Goal: Information Seeking & Learning: Learn about a topic

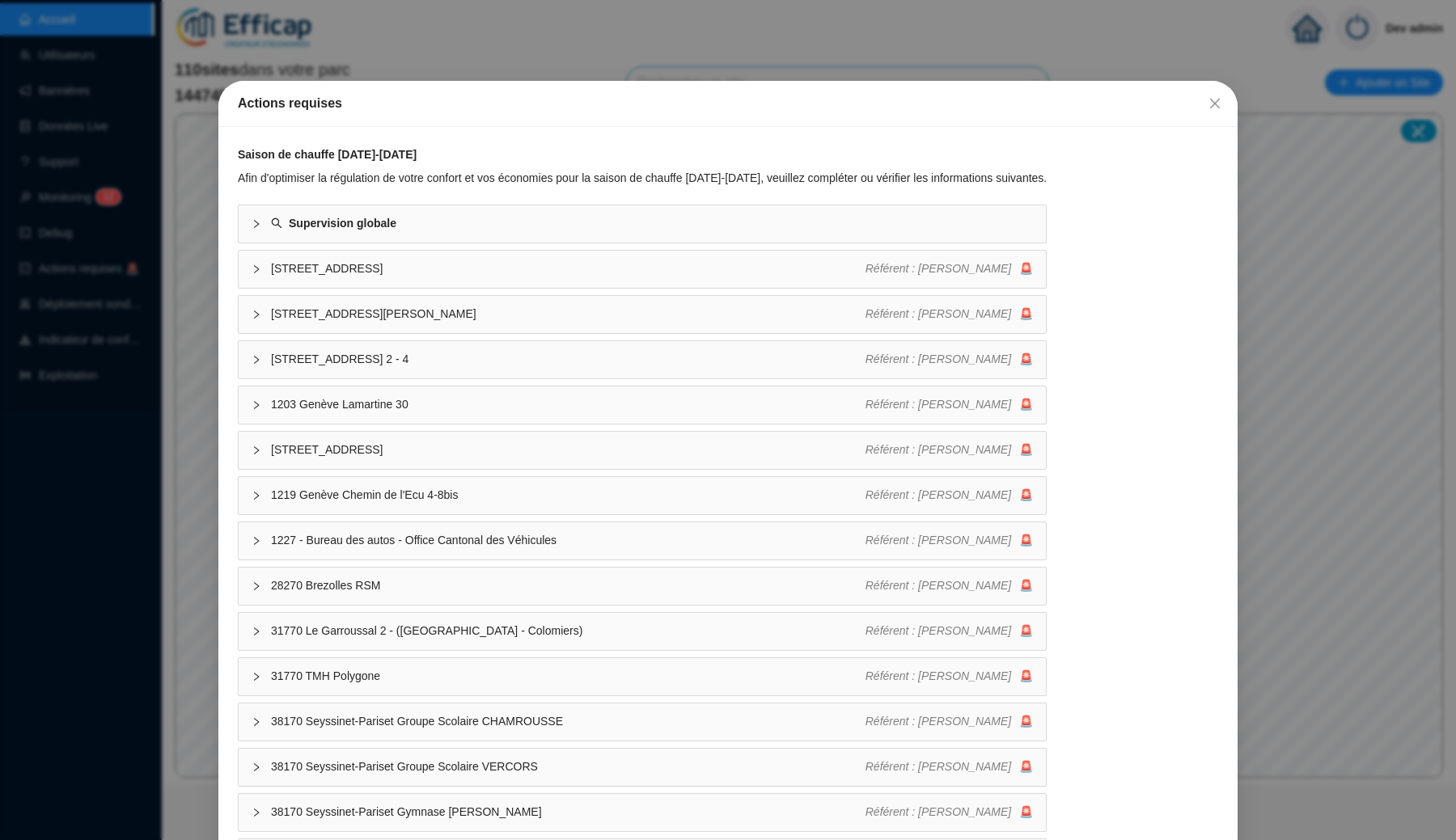
click at [519, 55] on div "Actions requises Saison de chauffe [DATE]-[DATE] Afin d'optimiser la régulation…" at bounding box center [728, 420] width 1456 height 840
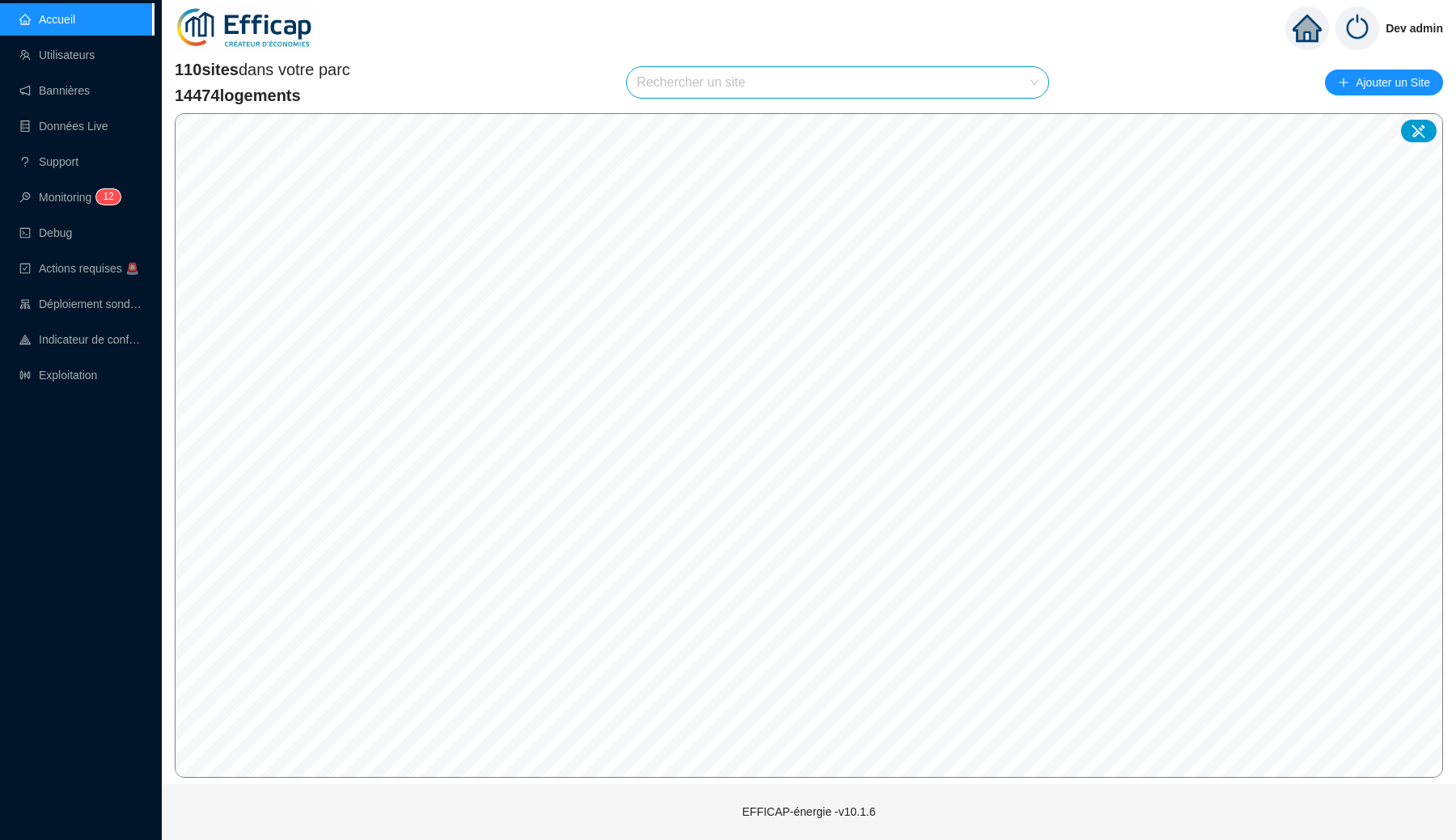
click at [686, 87] on input "search" at bounding box center [830, 82] width 387 height 31
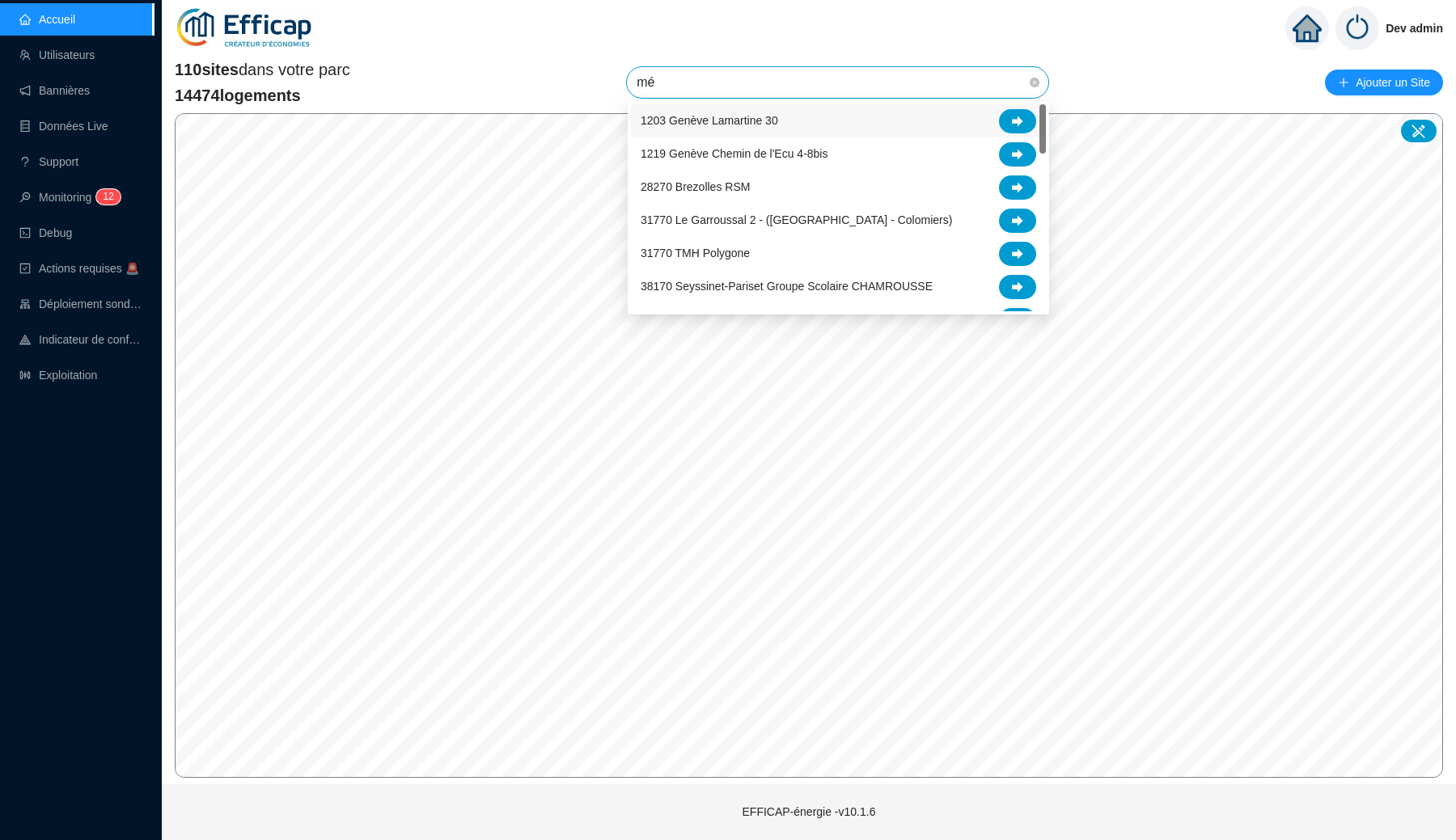
type input "mér"
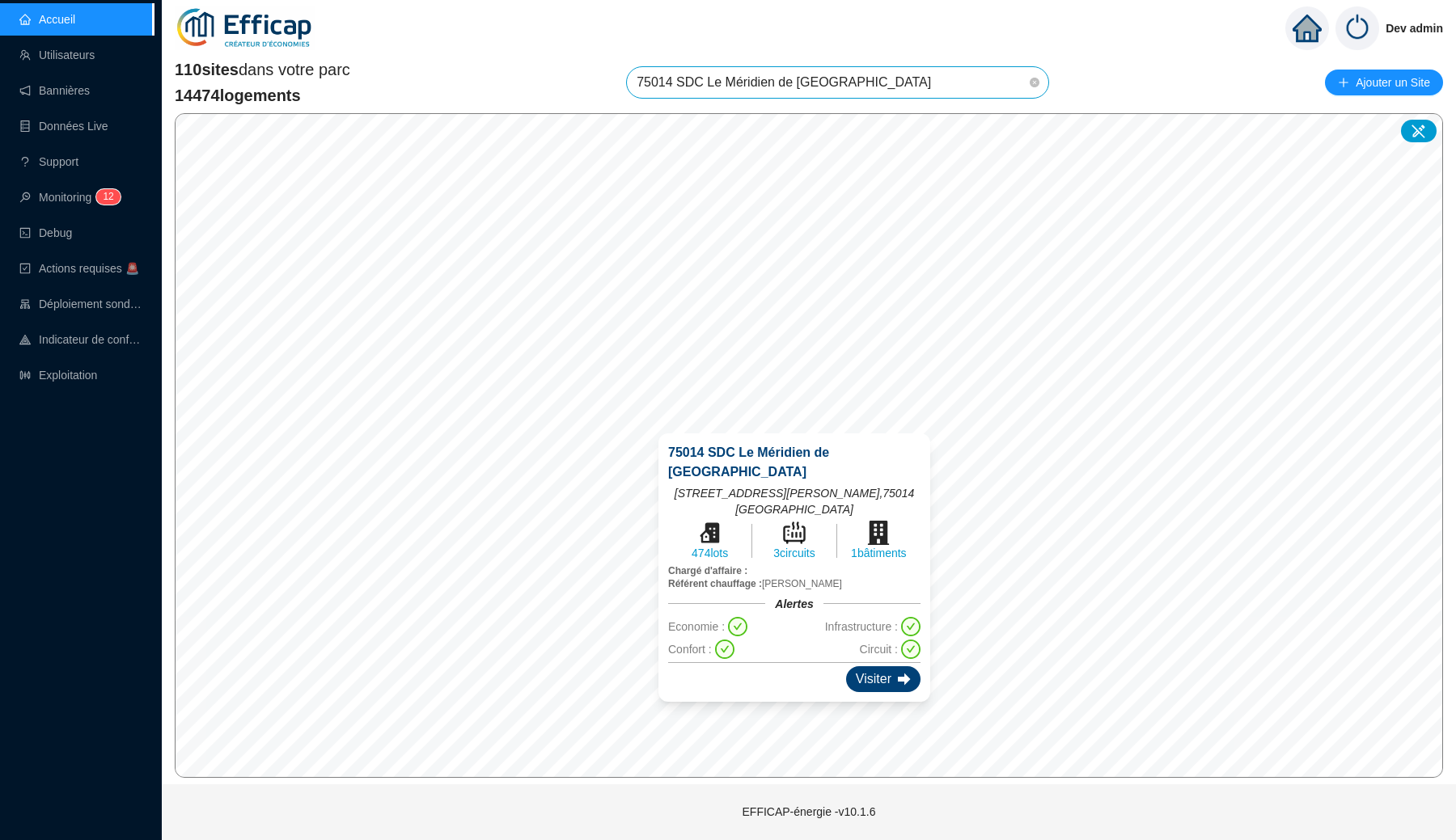
click at [872, 666] on div "Visiter" at bounding box center [883, 679] width 75 height 26
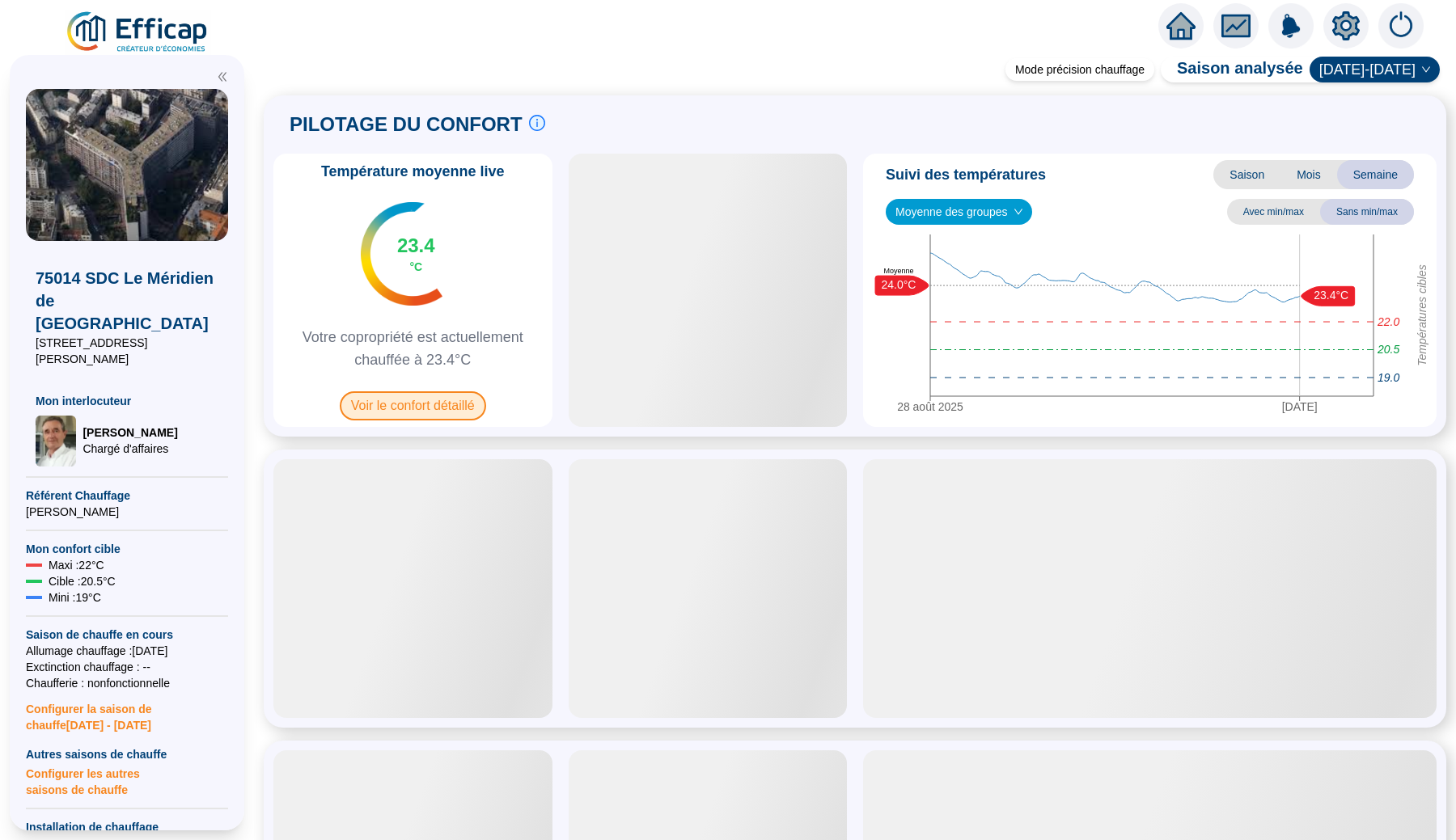
click at [474, 411] on span "Voir le confort détaillé" at bounding box center [413, 406] width 146 height 29
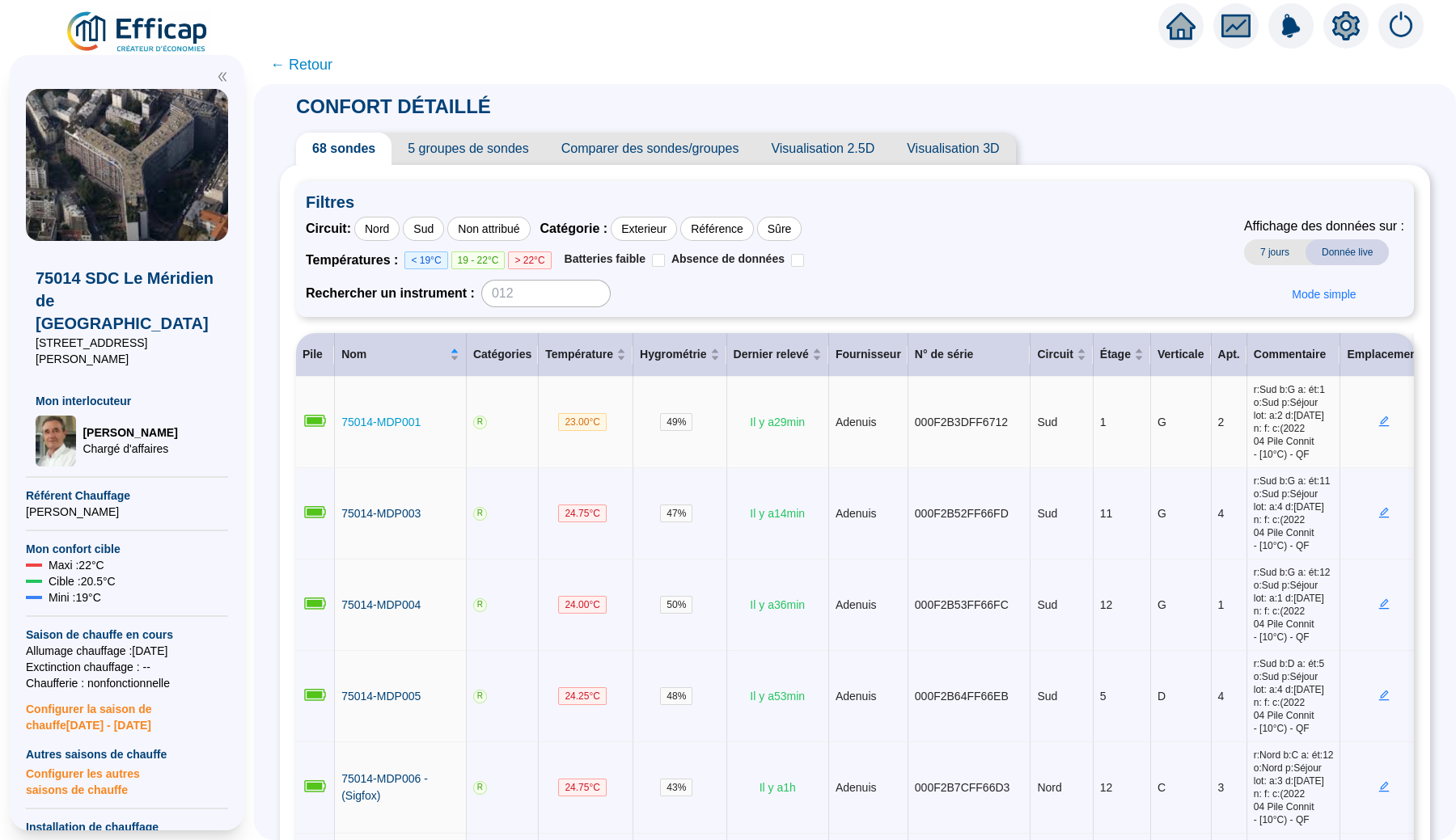
click at [356, 423] on span "75014-MDP001" at bounding box center [381, 422] width 79 height 13
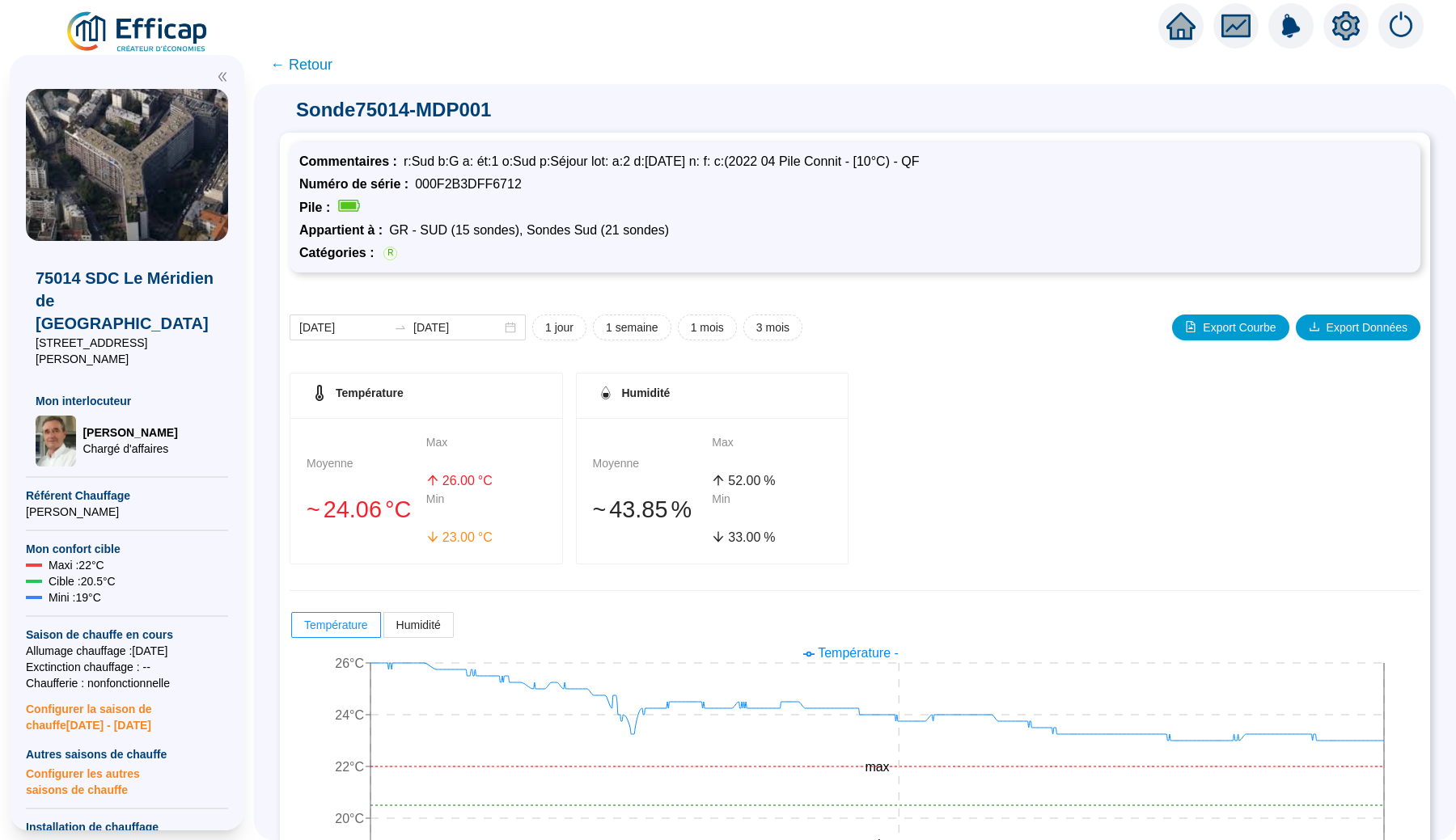
click at [323, 73] on span "← Retour" at bounding box center [302, 65] width 62 height 23
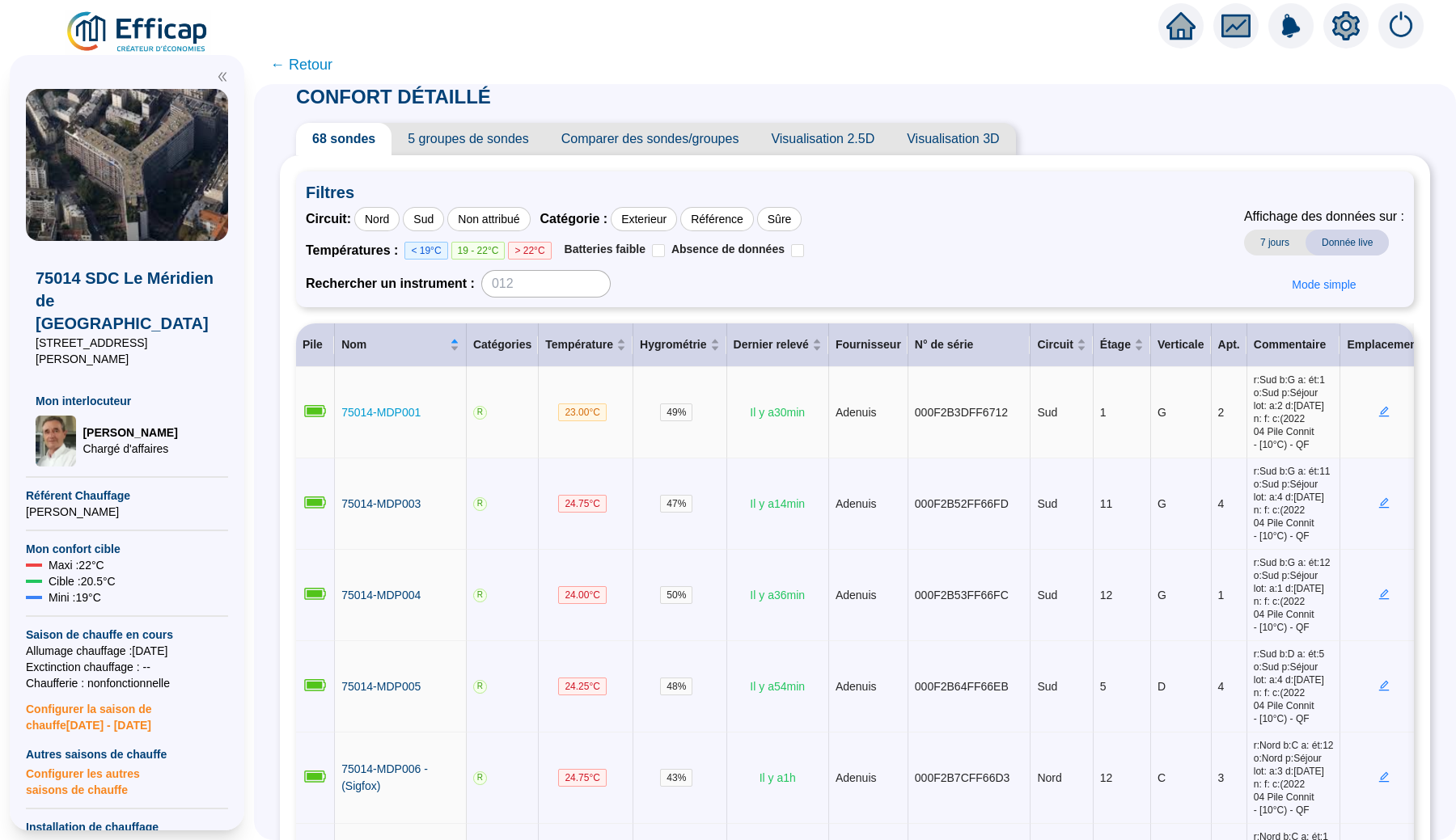
click at [409, 419] on span "75014-MDP001" at bounding box center [381, 412] width 79 height 13
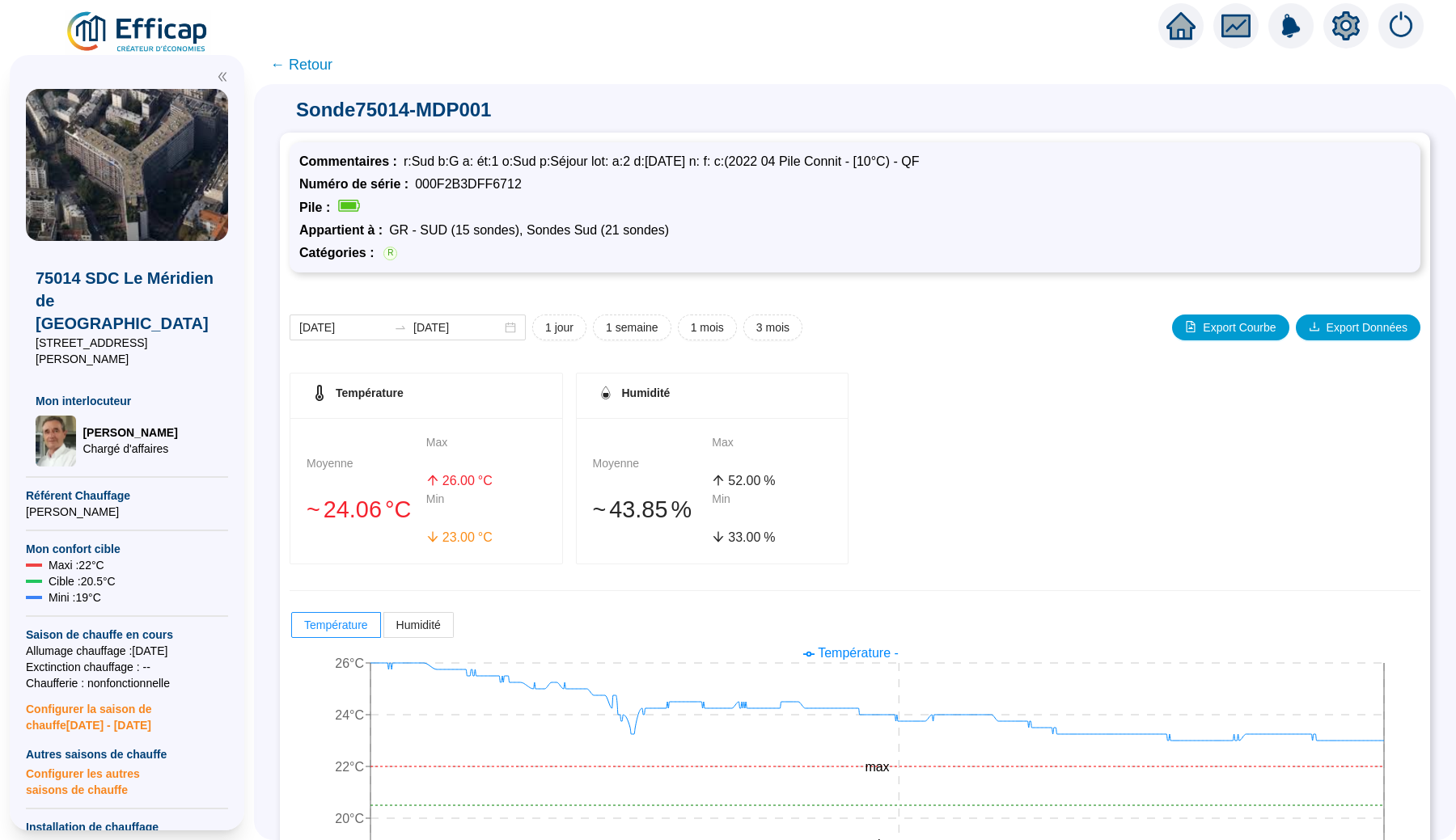
click at [329, 71] on span "← Retour" at bounding box center [302, 65] width 62 height 23
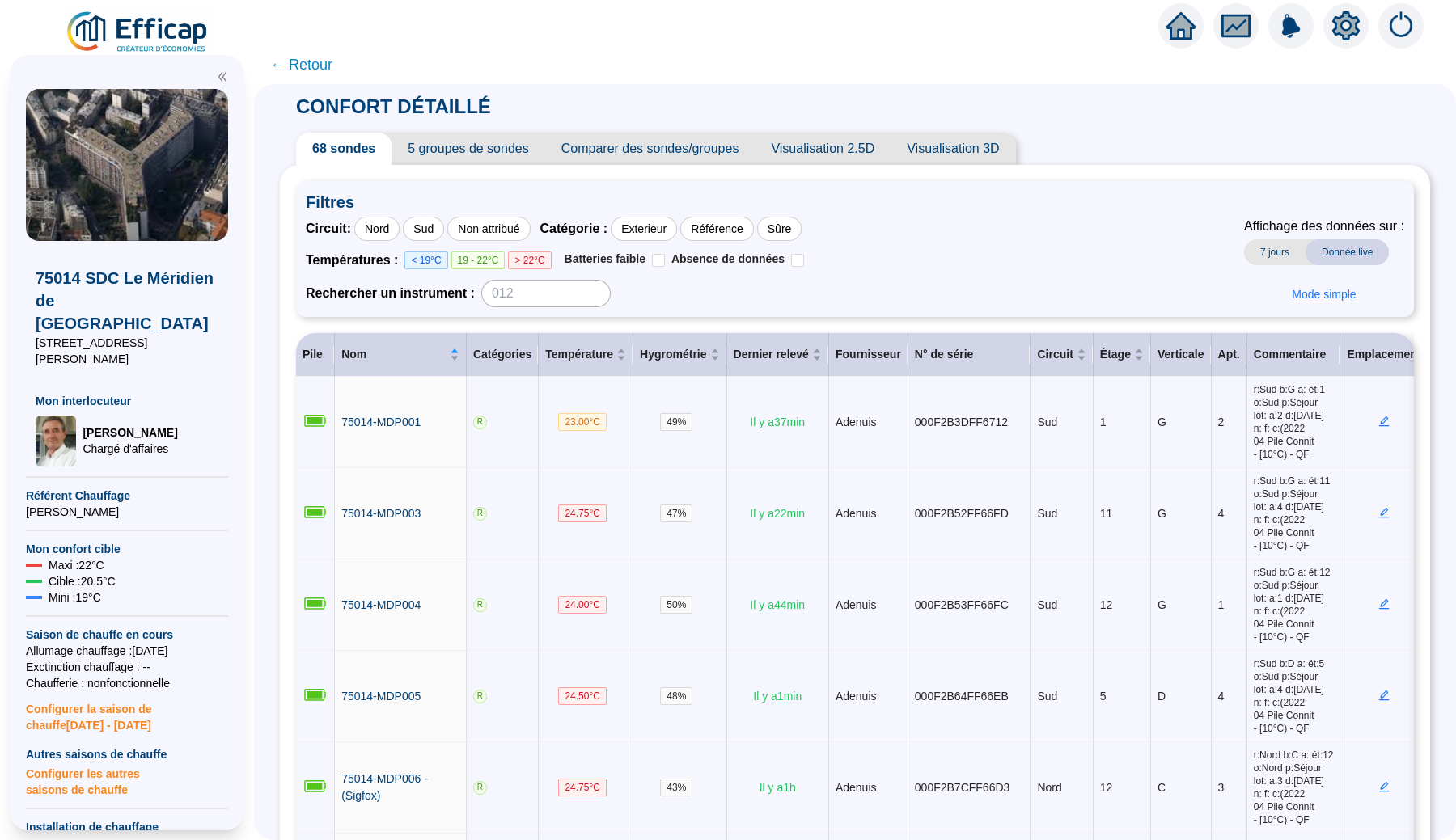
click at [455, 158] on span "5 groupes de sondes" at bounding box center [468, 149] width 153 height 33
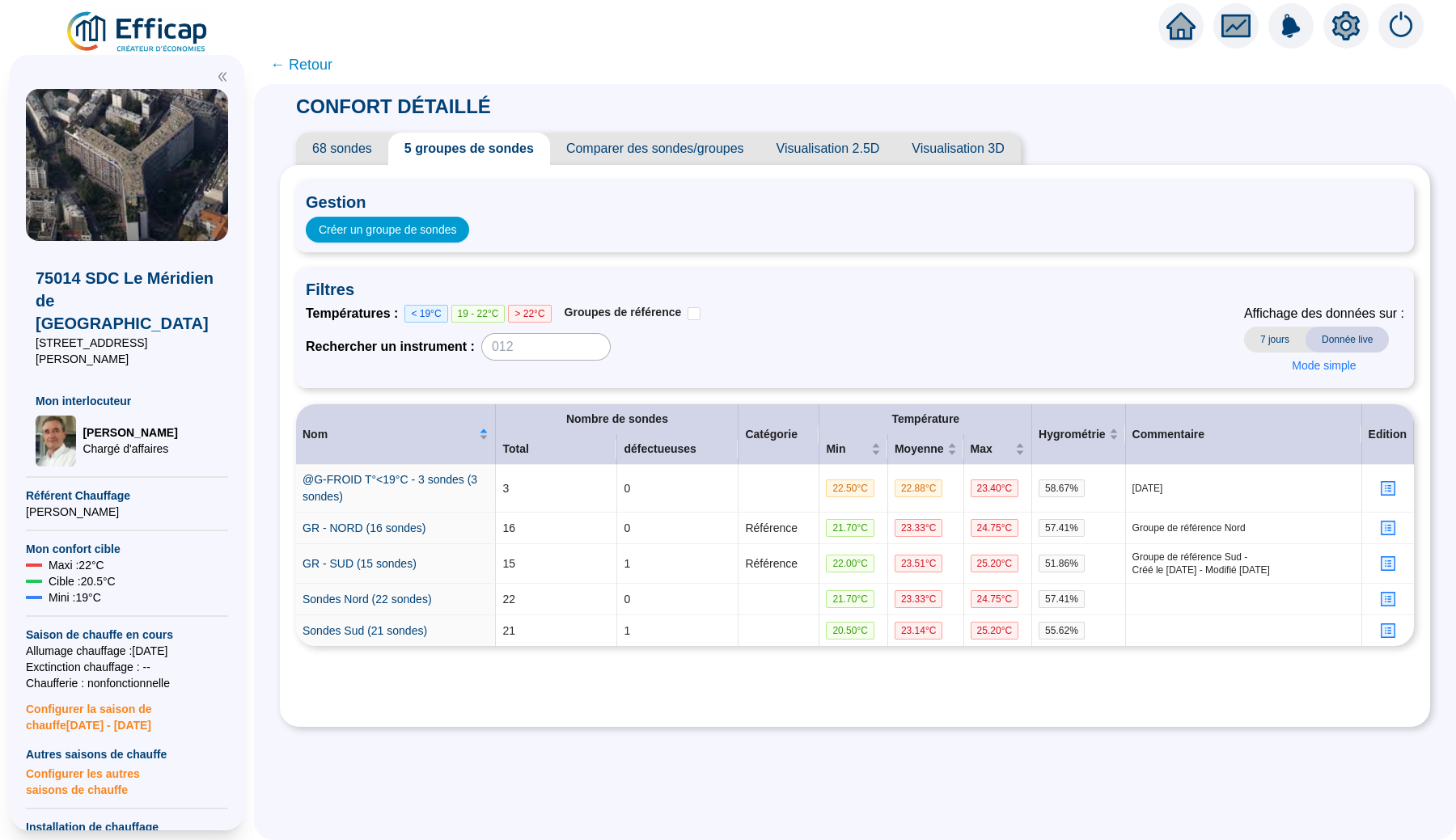
click at [321, 67] on span "← Retour" at bounding box center [302, 65] width 62 height 23
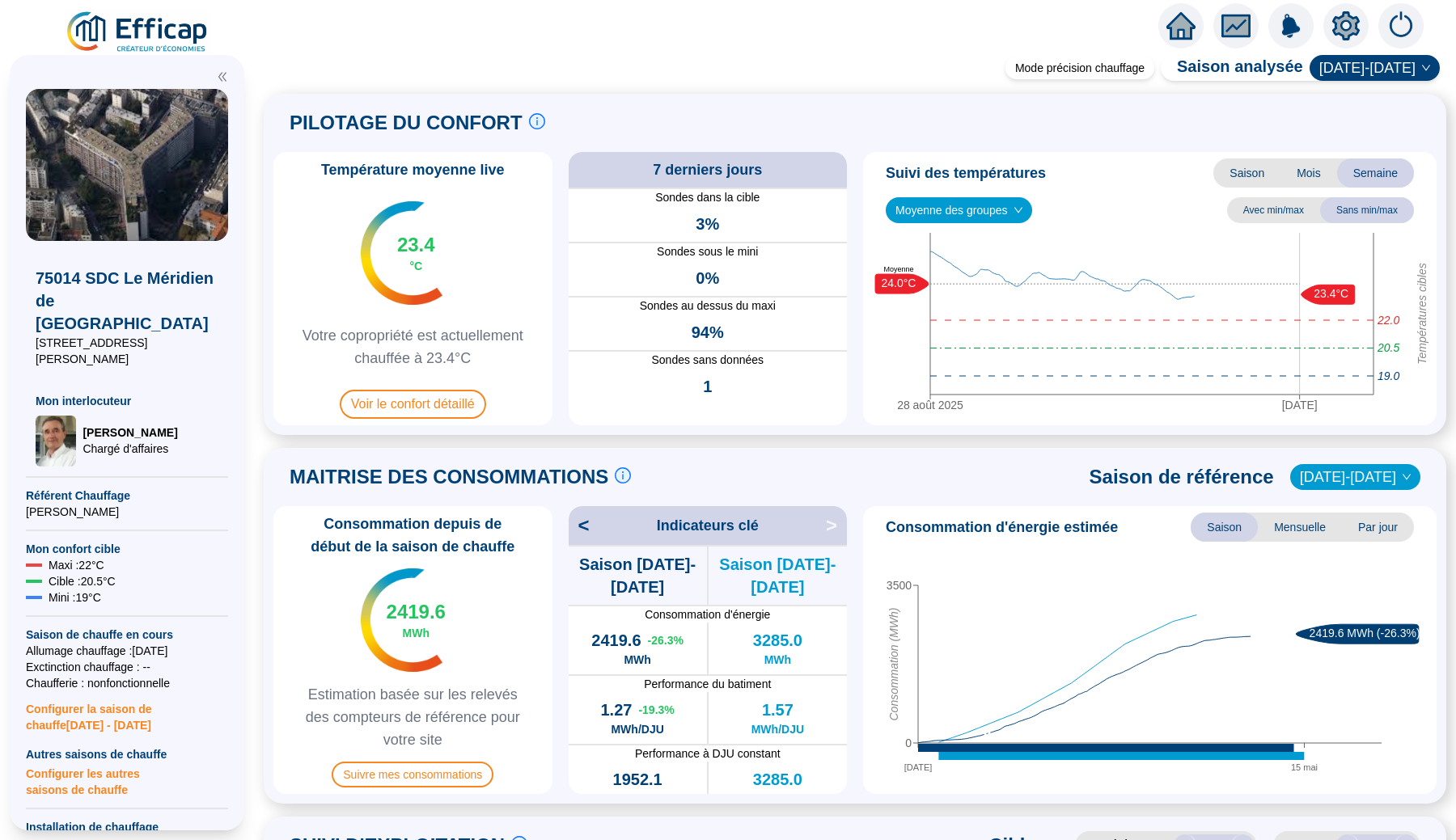
scroll to position [108, 0]
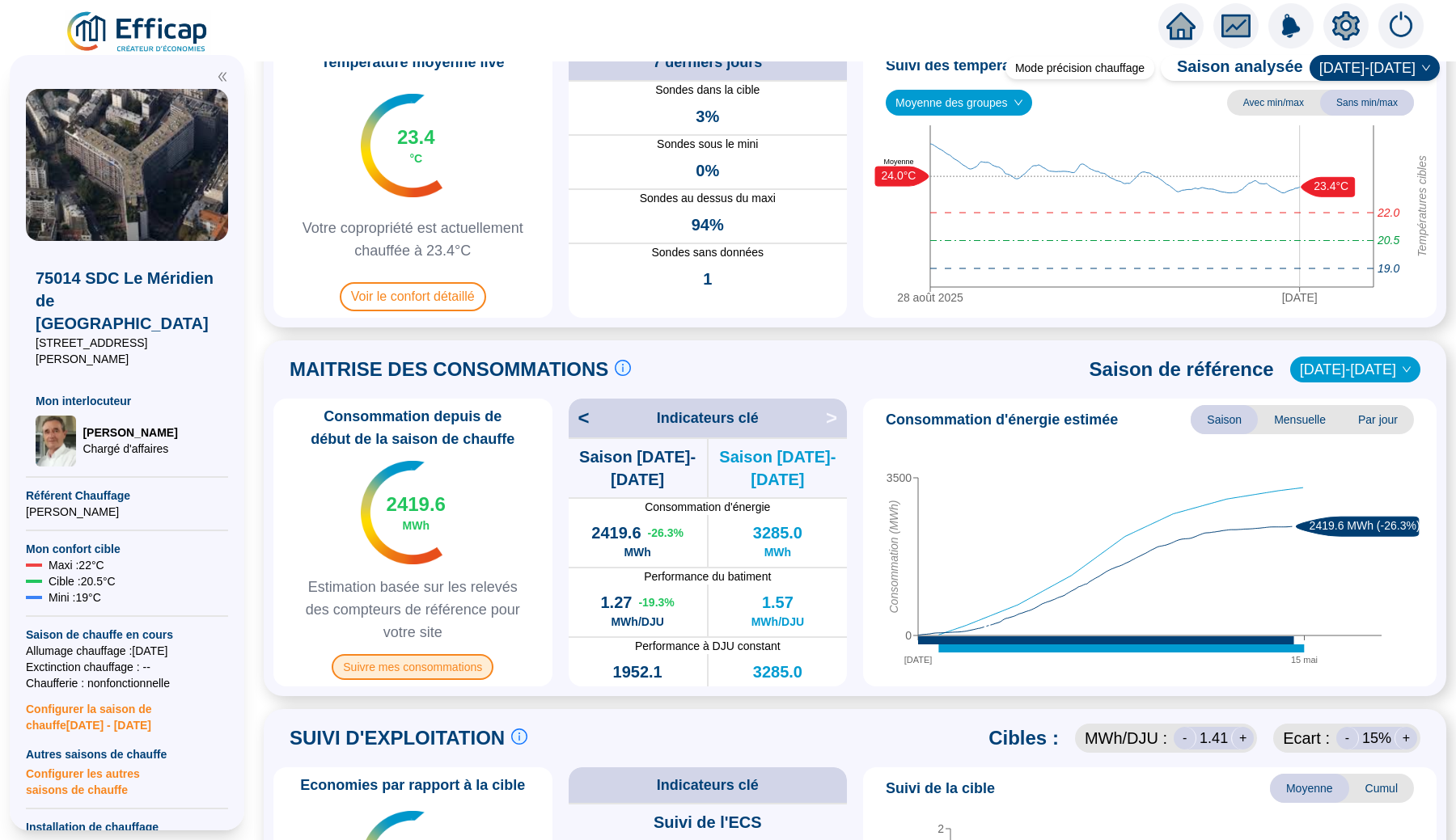
click at [477, 662] on span "Suivre mes consommations" at bounding box center [413, 667] width 162 height 26
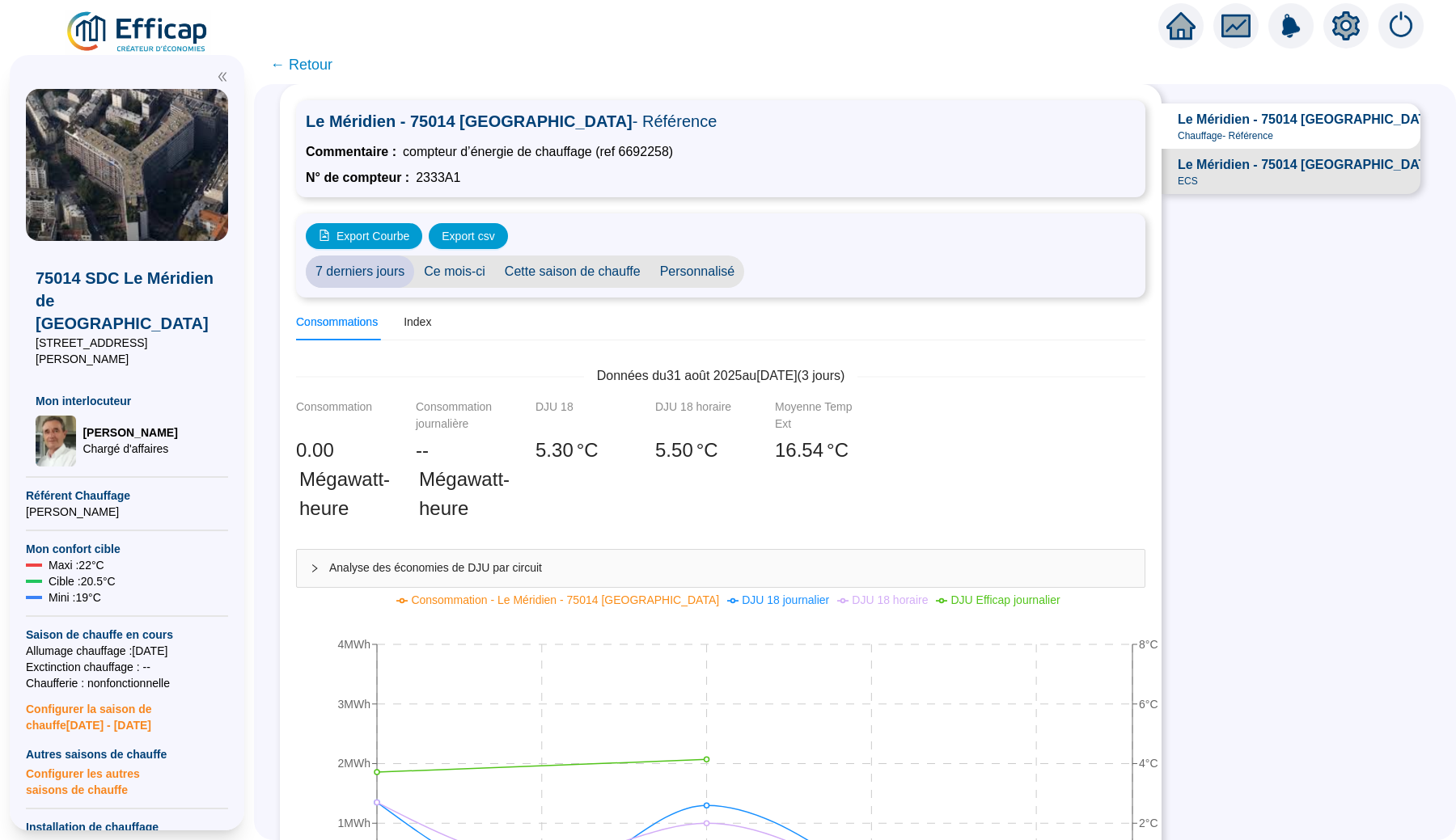
scroll to position [28, 0]
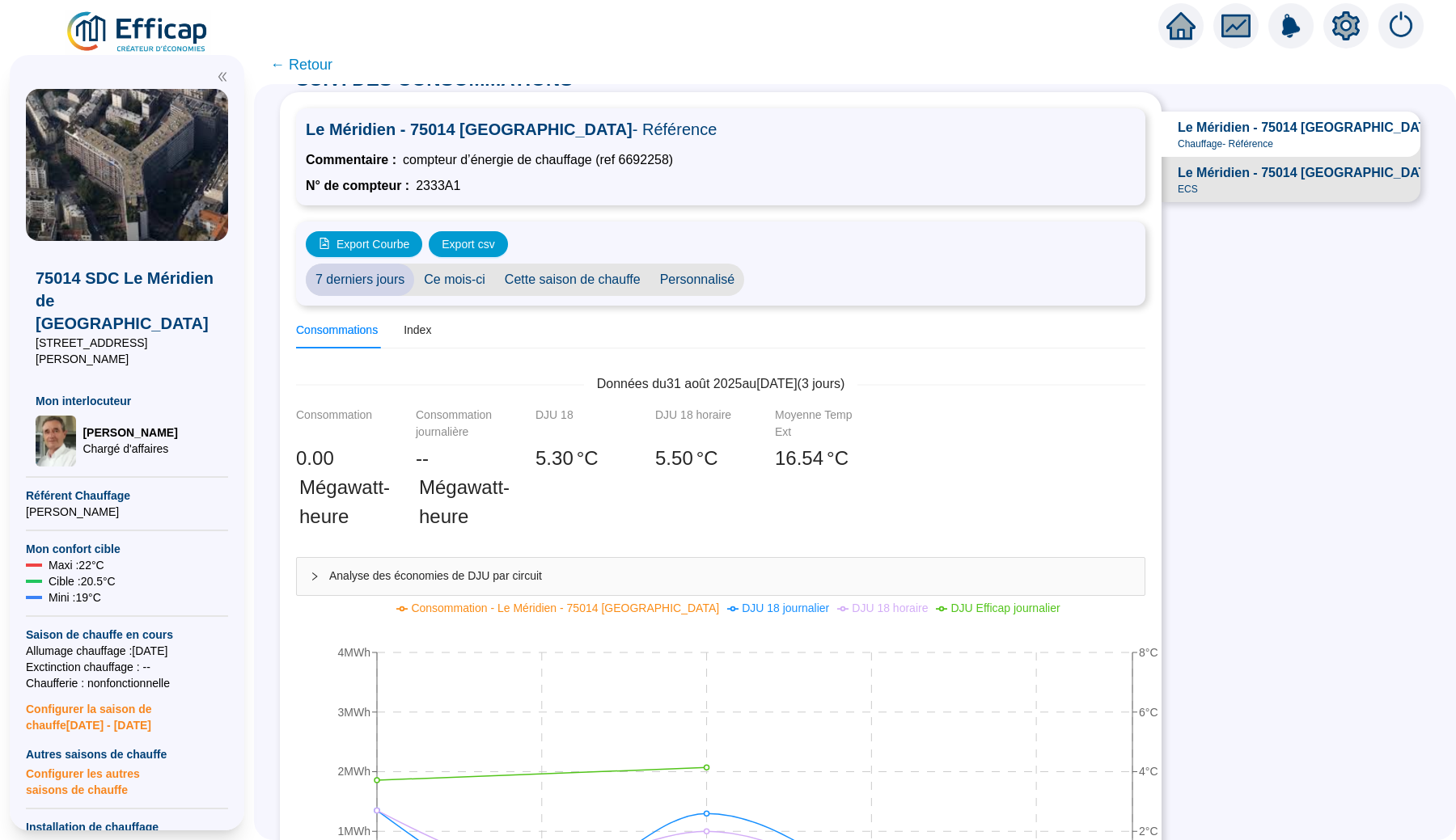
click at [316, 69] on span "← Retour" at bounding box center [302, 65] width 62 height 23
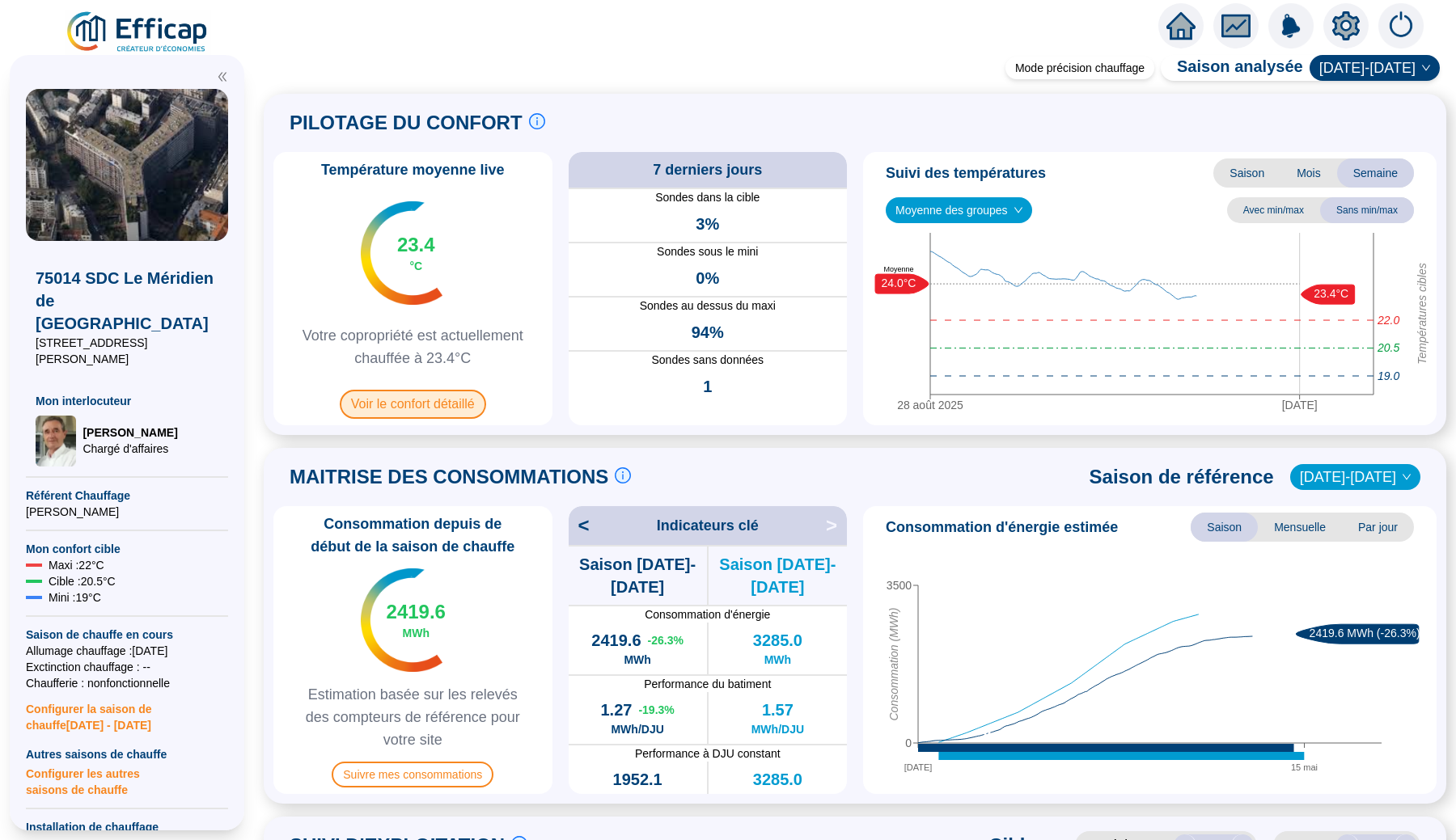
click at [444, 408] on span "Voir le confort détaillé" at bounding box center [413, 404] width 146 height 29
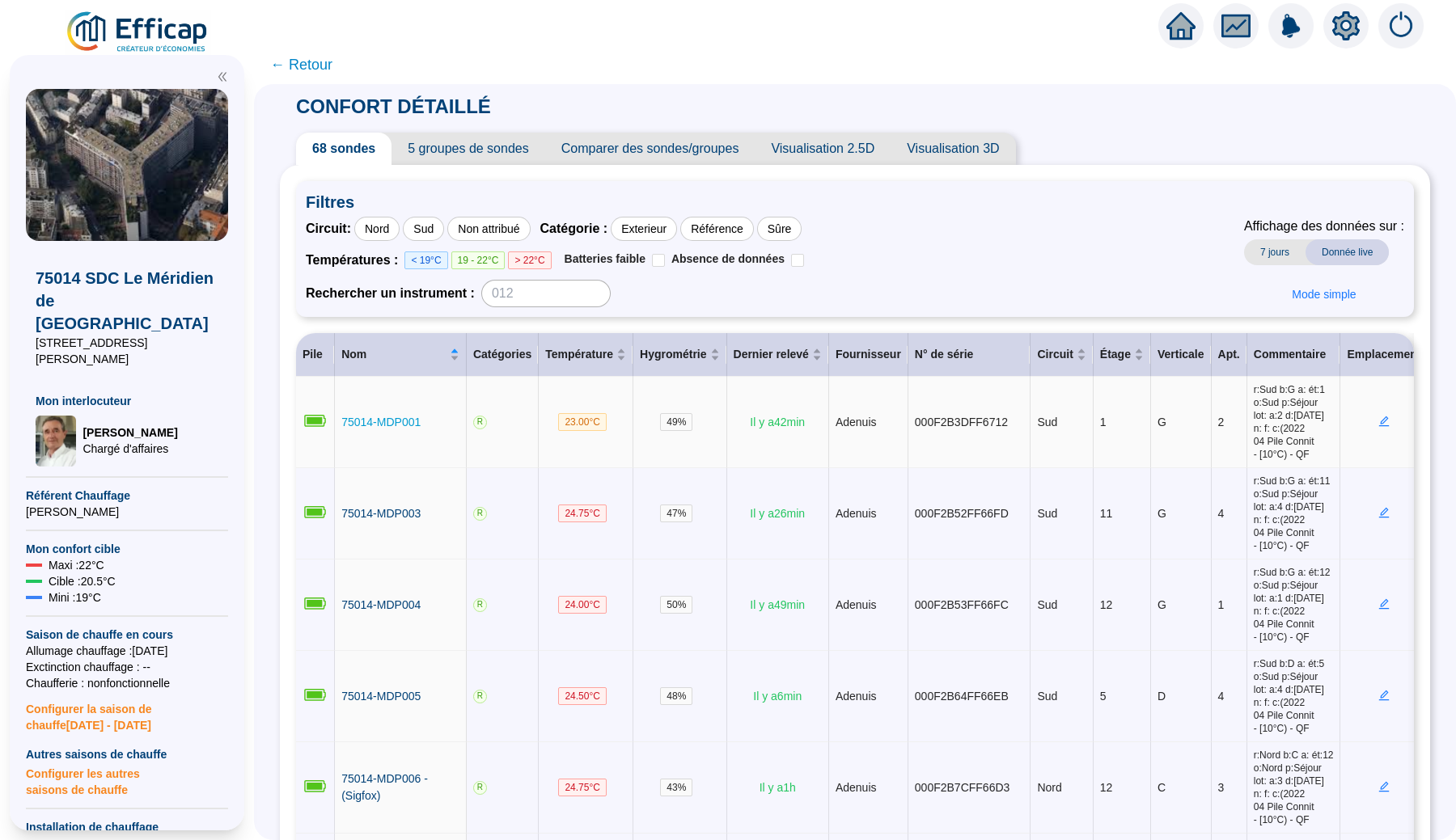
click at [386, 425] on span "75014-MDP001" at bounding box center [381, 422] width 79 height 13
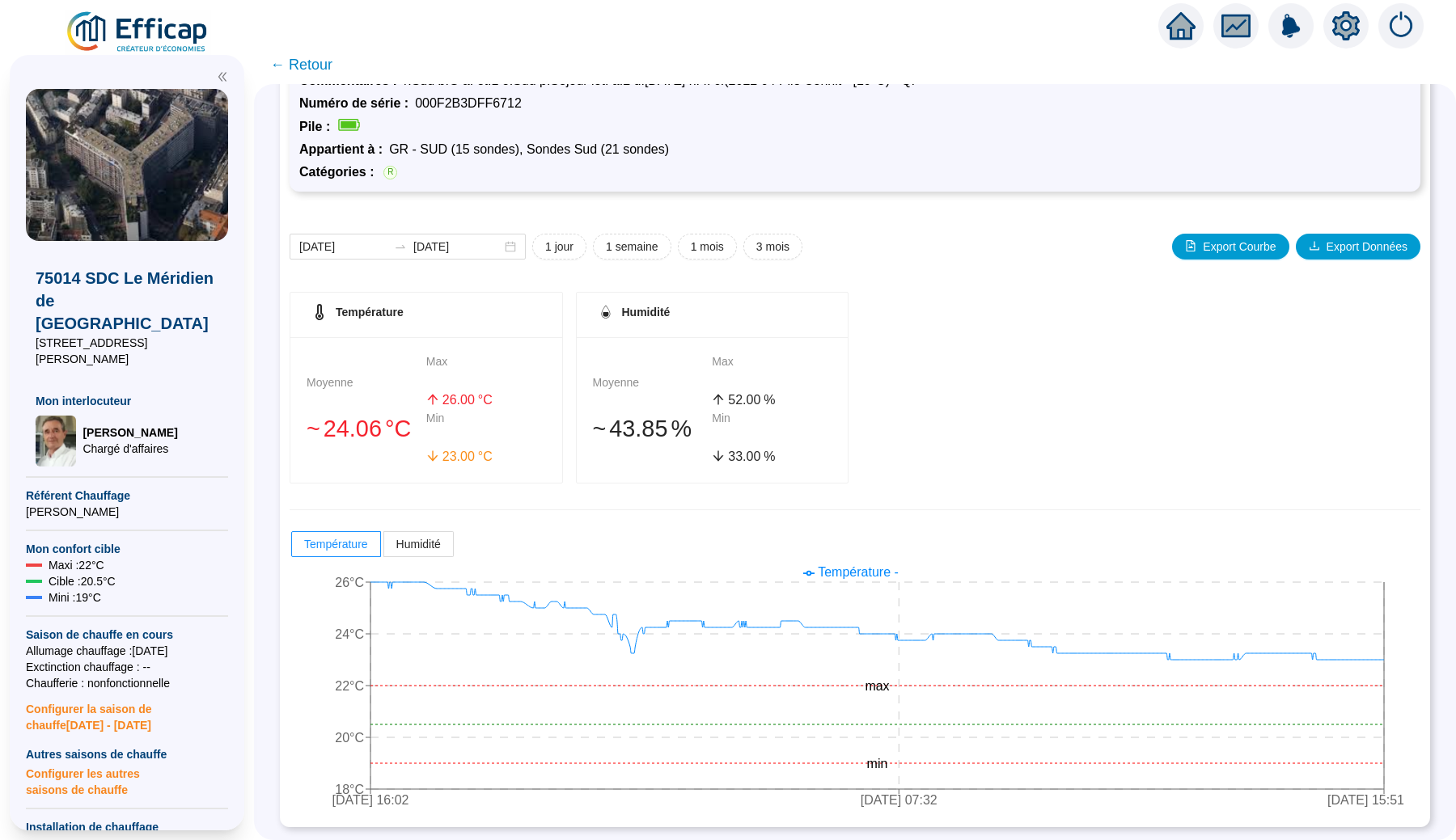
scroll to position [80, 0]
